Goal: Transaction & Acquisition: Purchase product/service

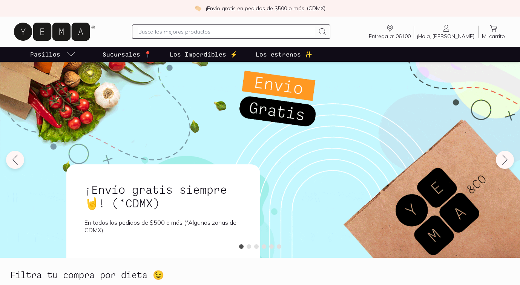
click at [240, 34] on input "text" at bounding box center [226, 31] width 177 height 9
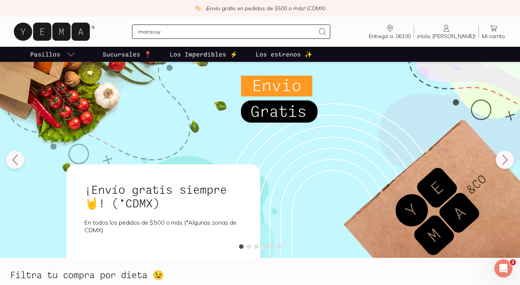
type input "maracuya"
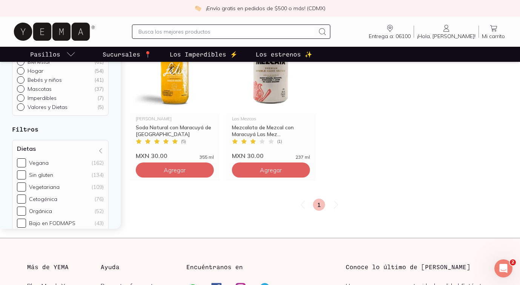
scroll to position [128, 0]
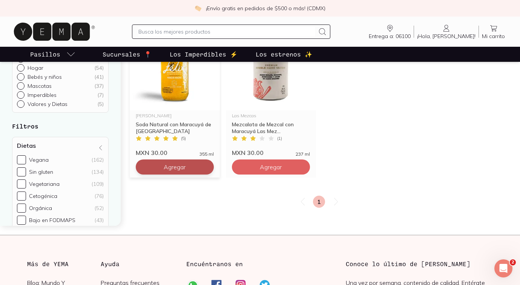
click at [184, 171] on span "Agregar" at bounding box center [175, 167] width 22 height 8
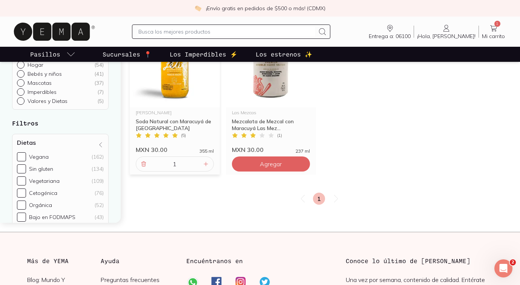
click at [183, 161] on input "1" at bounding box center [174, 164] width 53 height 14
type input "30"
click at [205, 195] on div "1" at bounding box center [319, 199] width 378 height 12
click at [209, 32] on input "text" at bounding box center [226, 31] width 177 height 9
type input "[PERSON_NAME]"
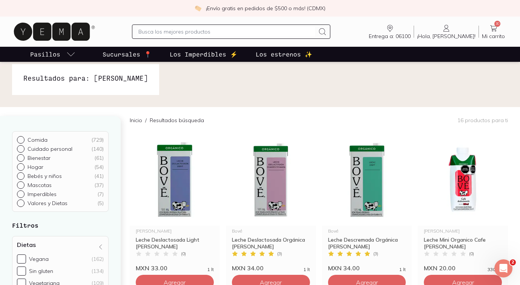
scroll to position [5, 0]
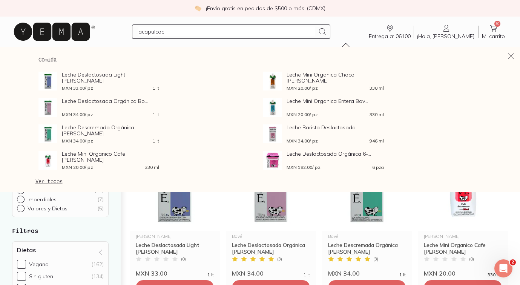
type input "acapulcoco"
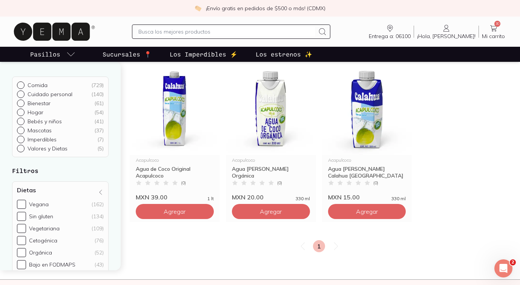
scroll to position [83, 0]
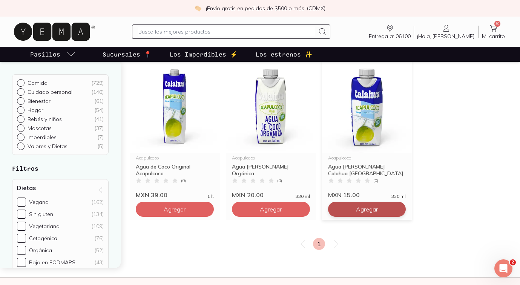
click at [186, 212] on span "Agregar" at bounding box center [175, 210] width 22 height 8
click at [377, 208] on input "1" at bounding box center [367, 209] width 53 height 14
type input "20"
click at [465, 206] on div "Acapulcoco Agua [PERSON_NAME] Original Acapulcoco ( 0 ) MXN 39.00 1 lt Agregar …" at bounding box center [319, 140] width 378 height 160
click at [266, 34] on input "text" at bounding box center [226, 31] width 177 height 9
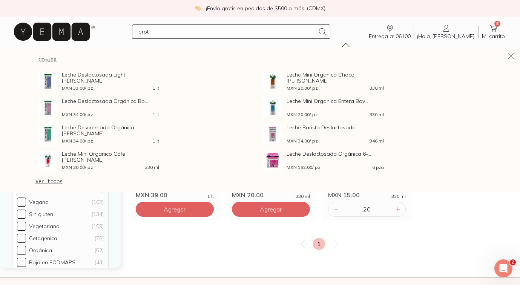
type input "broth"
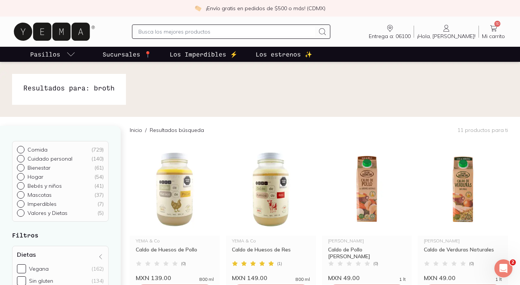
click at [266, 34] on input "text" at bounding box center [226, 31] width 177 height 9
click at [493, 29] on icon at bounding box center [493, 28] width 9 height 9
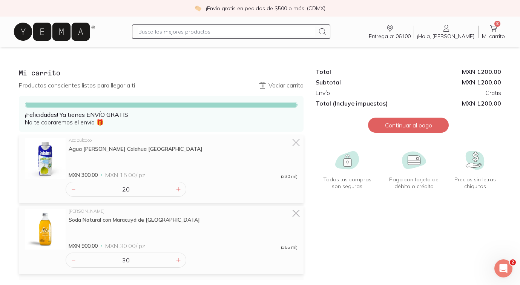
scroll to position [38, 0]
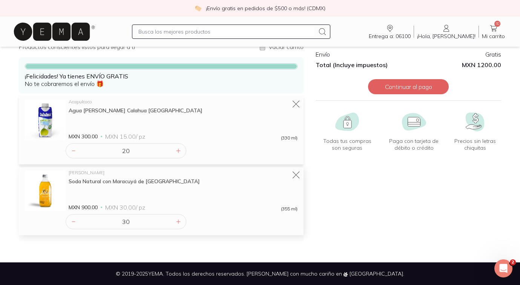
click at [134, 221] on input "30" at bounding box center [126, 222] width 96 height 14
type input "3"
type input "40"
click at [209, 240] on div "Acapulcoco Agua [PERSON_NAME] Calahua Acapulcoco MXN 300.00 MXN 15.00 / pz (330…" at bounding box center [161, 169] width 285 height 145
click at [406, 88] on button "Continuar al pago" at bounding box center [408, 86] width 81 height 15
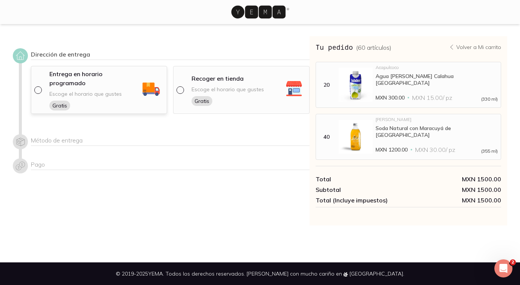
click at [86, 72] on p "Entrega en horario programado" at bounding box center [94, 78] width 91 height 18
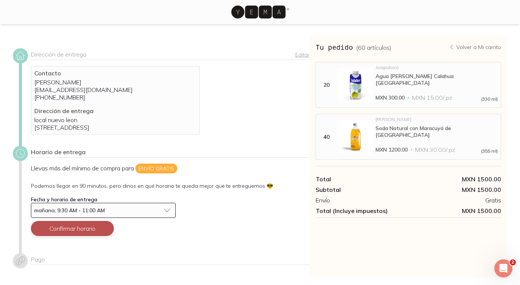
click at [100, 236] on button "Confirmar horario" at bounding box center [72, 228] width 83 height 15
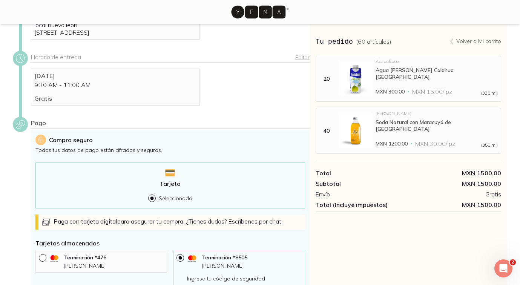
scroll to position [218, 0]
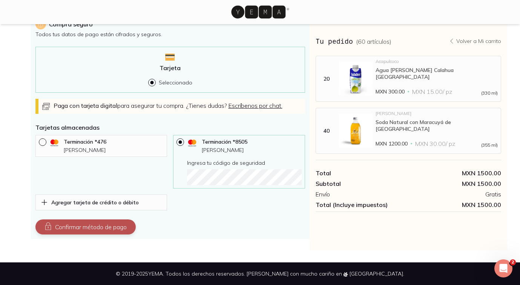
click at [112, 222] on button "Confirmar método de pago" at bounding box center [85, 227] width 100 height 15
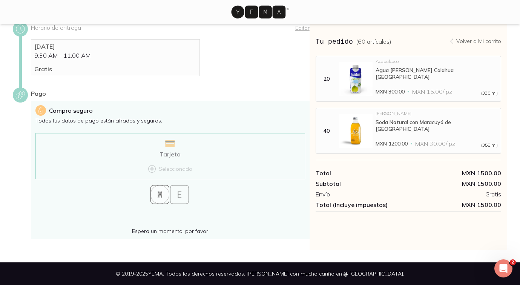
scroll to position [132, 0]
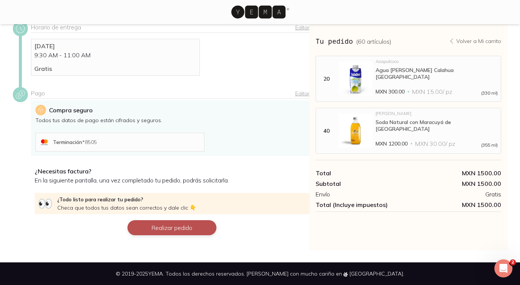
click at [160, 228] on button "Realizar pedido" at bounding box center [172, 227] width 89 height 15
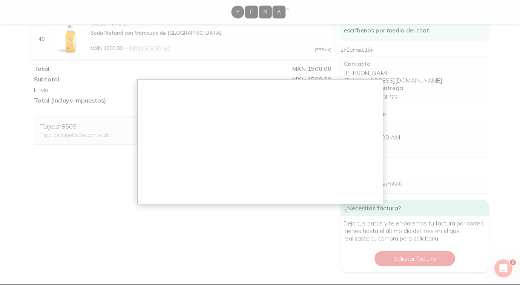
scroll to position [259, 0]
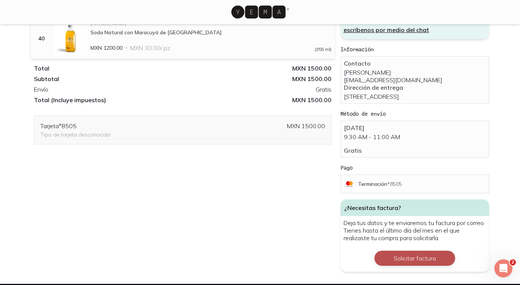
click at [412, 255] on button "Solicitar factura" at bounding box center [415, 258] width 81 height 15
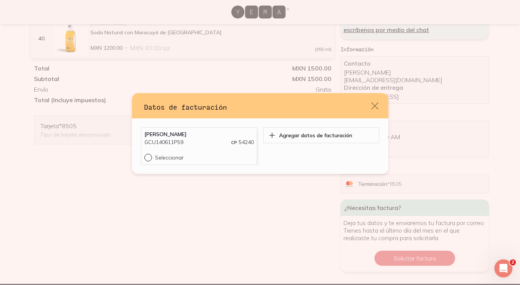
click at [198, 157] on div "Seleccionar" at bounding box center [204, 157] width 99 height 7
click at [151, 157] on input "Seleccionar" at bounding box center [148, 157] width 6 height 6
radio input "true"
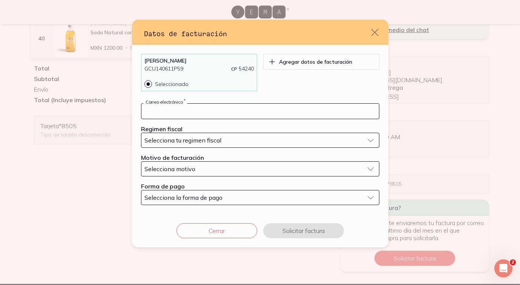
click at [264, 109] on input "default" at bounding box center [260, 111] width 238 height 15
type input "[EMAIL_ADDRESS][DOMAIN_NAME]"
click at [244, 145] on button "Selecciona tu regimen fiscal" at bounding box center [260, 140] width 238 height 15
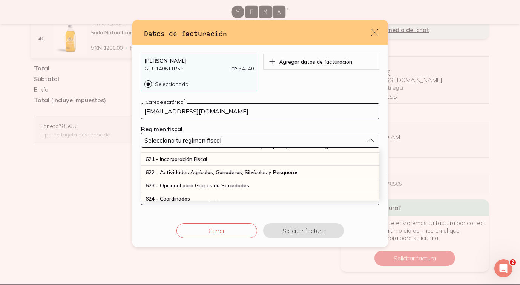
scroll to position [171, 0]
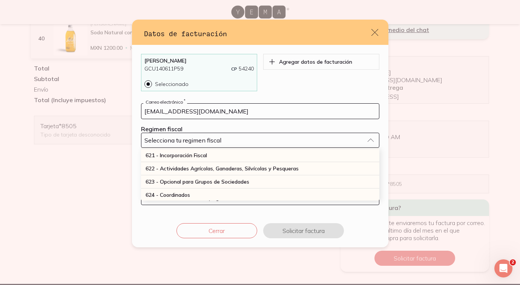
click at [243, 168] on span "622 - Actividades Agrícolas, Ganaderas, Silvícolas y Pesqueras" at bounding box center [222, 168] width 153 height 7
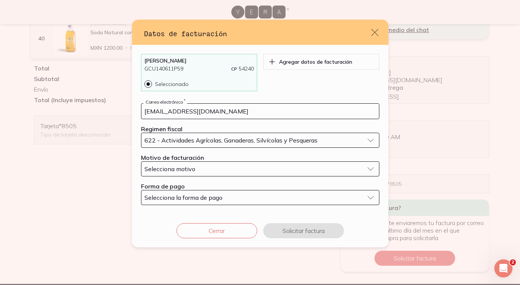
click at [243, 168] on div "Selecciona motivo" at bounding box center [255, 169] width 220 height 8
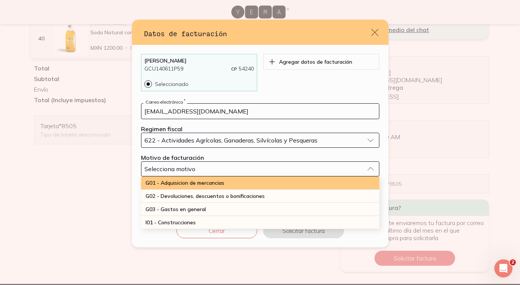
click at [240, 184] on div "G01 - Adquisicion de mercancias" at bounding box center [260, 183] width 238 height 13
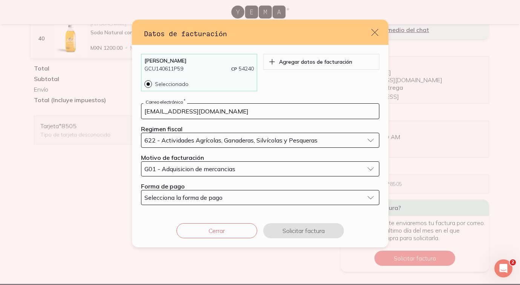
click at [240, 200] on div "Selecciona la forma de pago" at bounding box center [255, 198] width 220 height 8
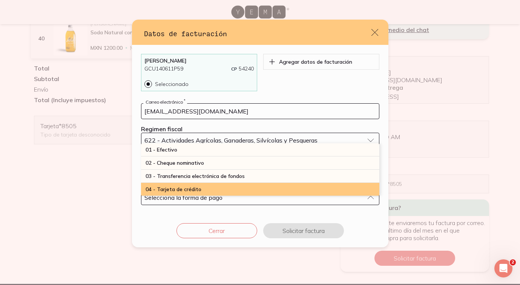
click at [238, 191] on div "04 - Tarjeta de crédito" at bounding box center [260, 189] width 238 height 13
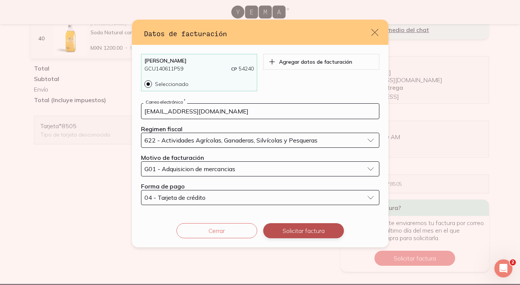
click at [294, 228] on button "Solicitar factura" at bounding box center [303, 230] width 81 height 15
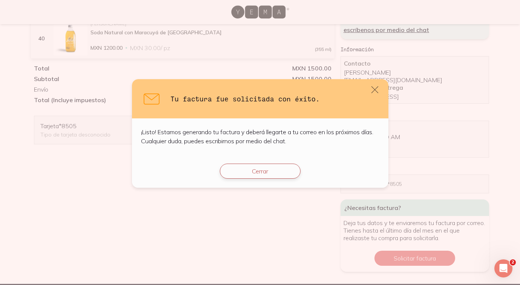
click at [260, 175] on button "Cerrar" at bounding box center [260, 171] width 81 height 15
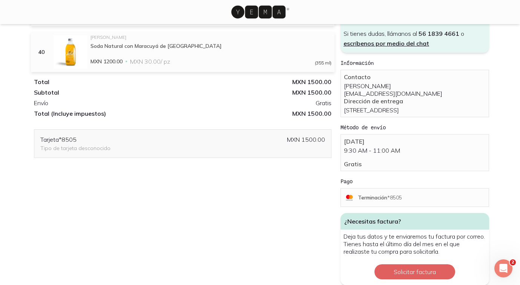
scroll to position [274, 0]
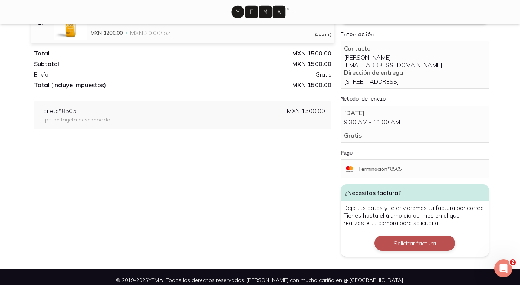
click at [423, 237] on button "Solicitar factura" at bounding box center [415, 243] width 81 height 15
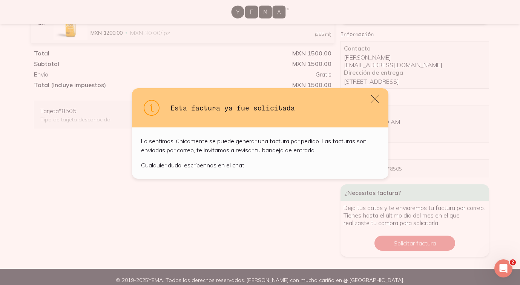
click at [372, 95] on icon "default" at bounding box center [375, 99] width 11 height 11
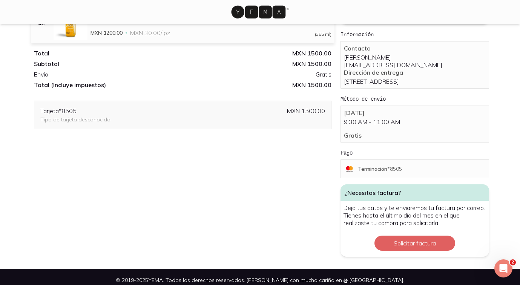
scroll to position [0, 0]
